Goal: Information Seeking & Learning: Compare options

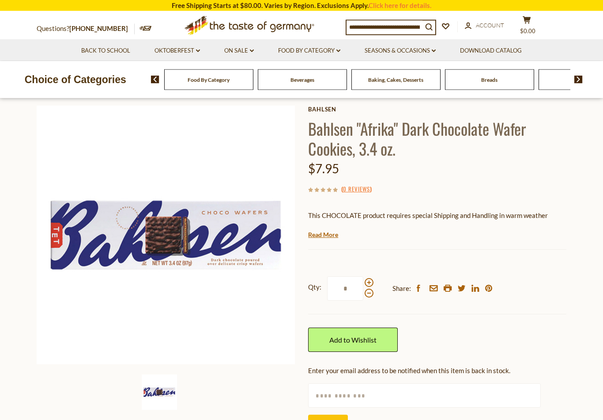
scroll to position [38, 0]
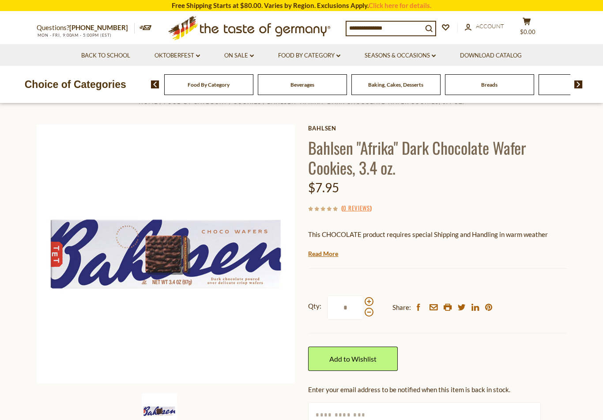
scroll to position [19, 0]
click at [84, 269] on img at bounding box center [166, 254] width 258 height 258
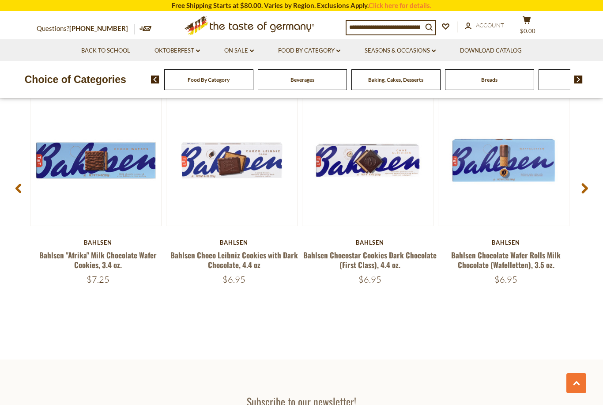
scroll to position [1233, 0]
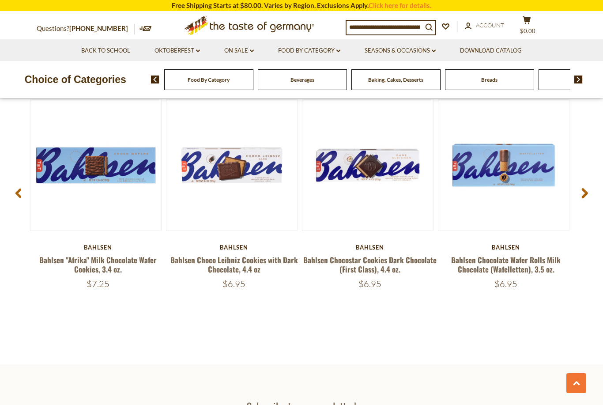
click at [57, 258] on link "Bahlsen "Afrika" Milk Chocolate Wafer Cookies, 3.4 oz." at bounding box center [97, 264] width 117 height 20
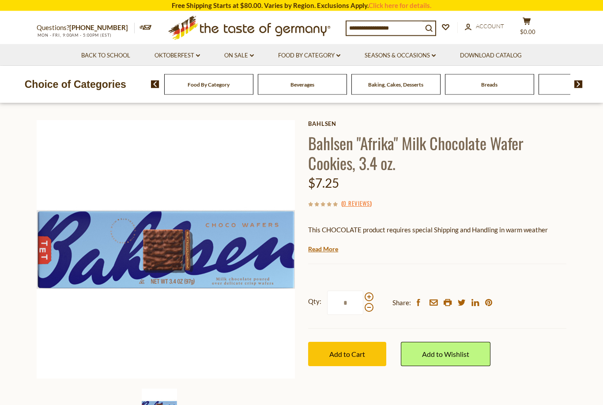
scroll to position [29, 0]
click at [91, 252] on img at bounding box center [166, 249] width 258 height 258
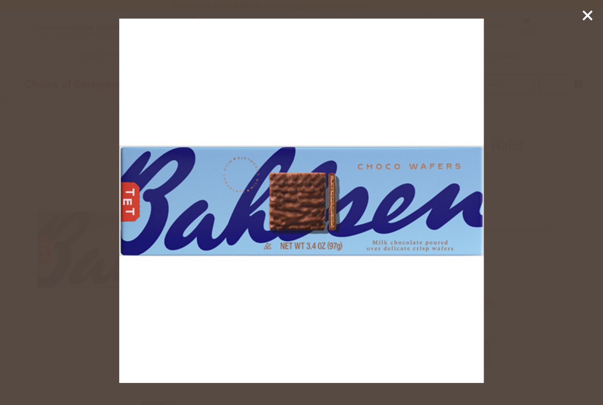
click at [594, 15] on icon at bounding box center [587, 15] width 13 height 13
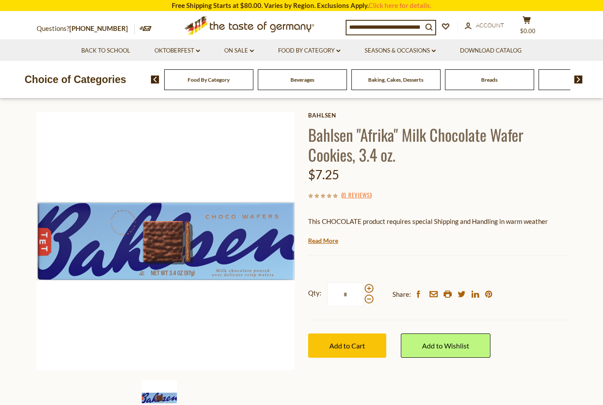
scroll to position [0, 0]
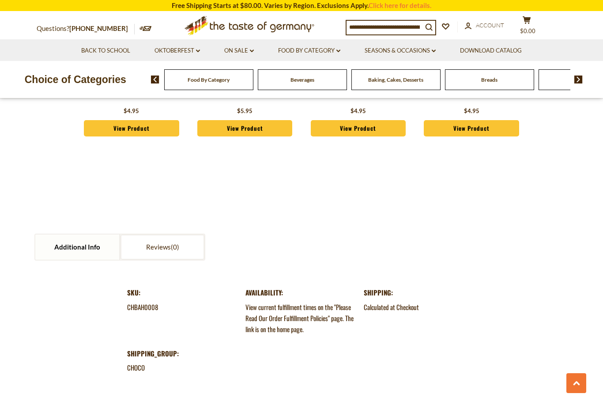
scroll to position [840, 0]
